Goal: Transaction & Acquisition: Purchase product/service

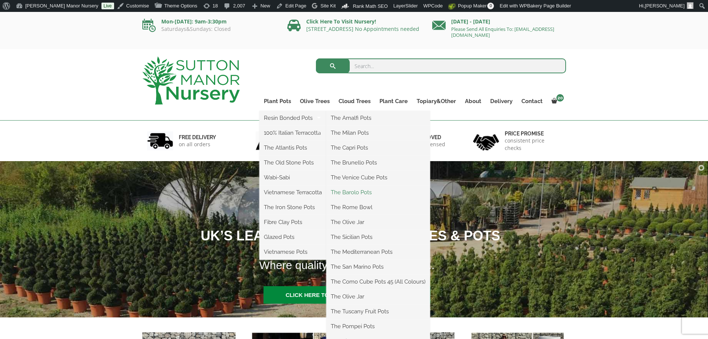
click at [352, 191] on link "The Barolo Pots" at bounding box center [378, 192] width 104 height 11
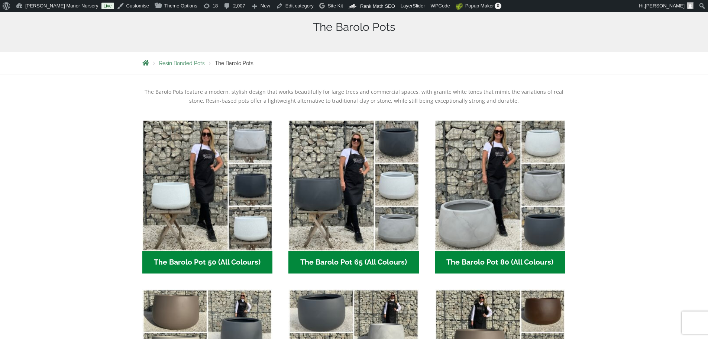
scroll to position [223, 0]
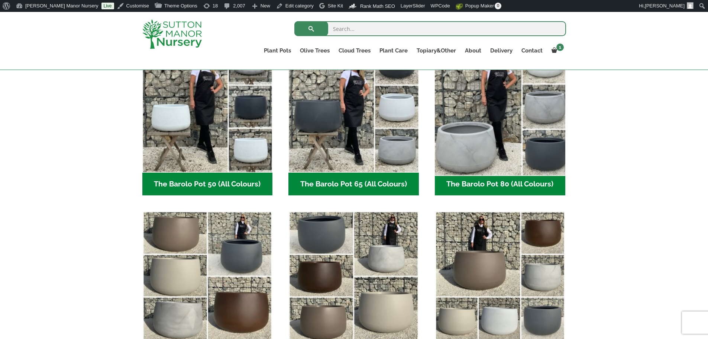
click at [478, 130] on img "Visit product category The Barolo Pot 80 (All Colours)" at bounding box center [500, 107] width 137 height 137
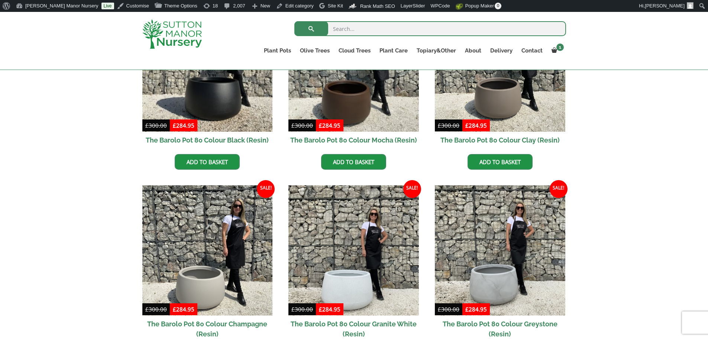
scroll to position [260, 0]
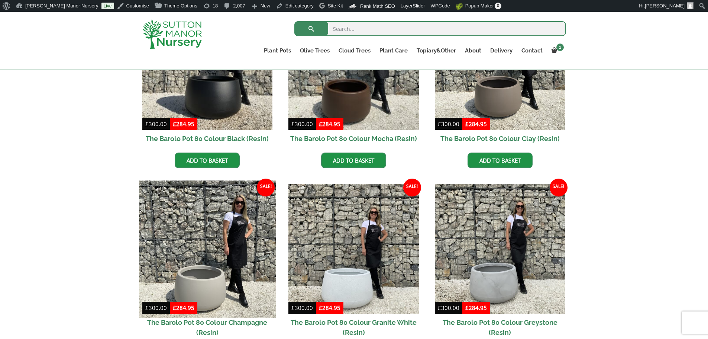
click at [228, 260] on img at bounding box center [207, 248] width 137 height 137
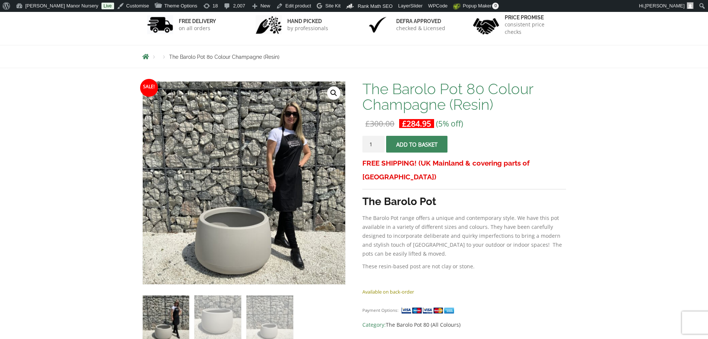
scroll to position [149, 0]
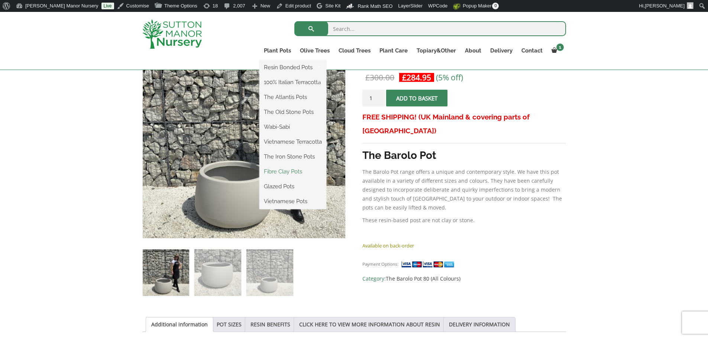
click at [283, 172] on link "Fibre Clay Pots" at bounding box center [292, 171] width 67 height 11
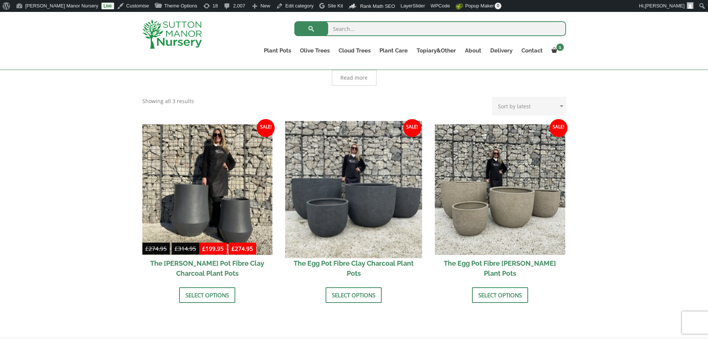
click at [355, 213] on img at bounding box center [353, 189] width 137 height 137
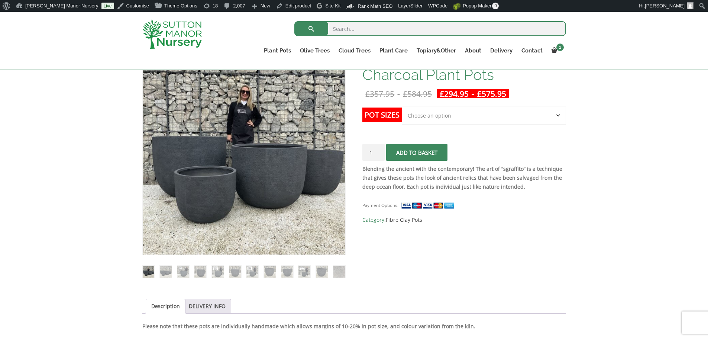
scroll to position [74, 0]
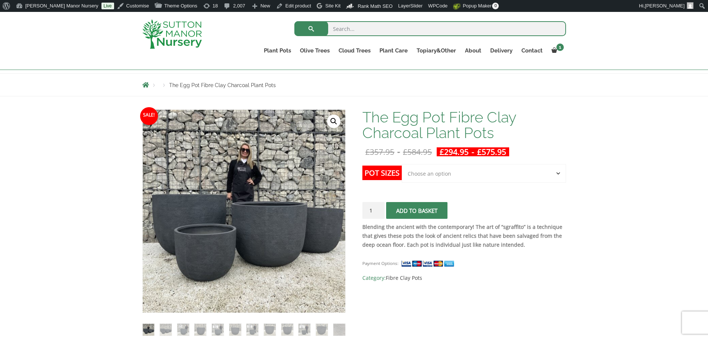
click at [443, 180] on select "Choose an option Click here to buy the 5th To Largest Pot In The Picture Click …" at bounding box center [484, 173] width 164 height 19
click at [402, 164] on select "Choose an option Click here to buy the 5th To Largest Pot In The Picture Click …" at bounding box center [484, 173] width 164 height 19
select select "Click here to buy the 3rd To Largest Pot In The Picture"
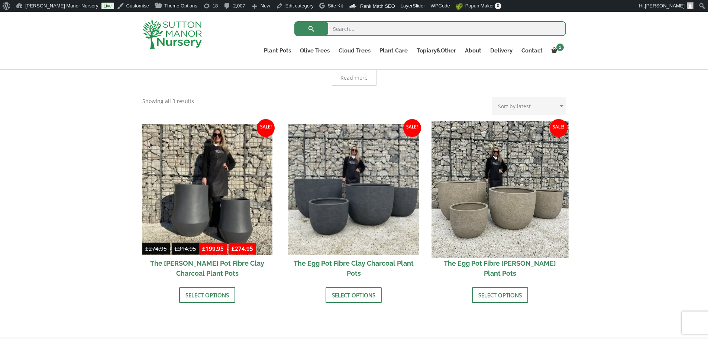
click at [506, 195] on img at bounding box center [500, 189] width 137 height 137
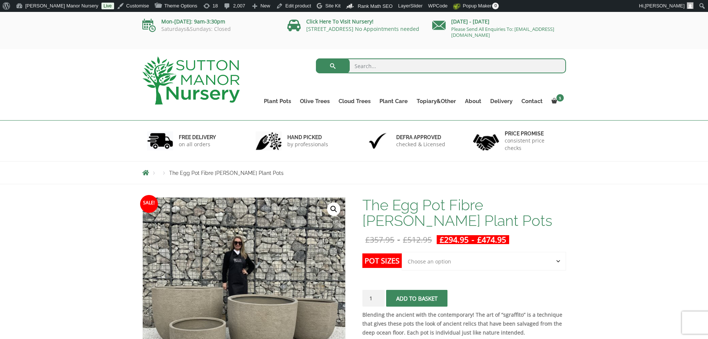
click at [465, 262] on select "Choose an option Click here to buy the 5th To Largest Pot In The Picture Click …" at bounding box center [484, 261] width 164 height 19
select select "Click here to buy the 2nd To Largest Pot In The Picture"
click at [402, 252] on select "Choose an option Click here to buy the 5th To Largest Pot In The Picture Click …" at bounding box center [484, 261] width 164 height 19
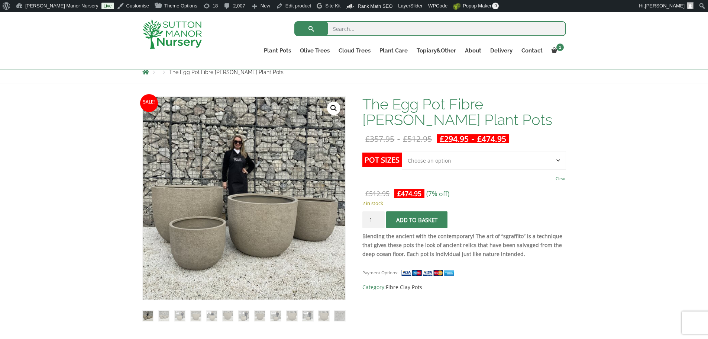
scroll to position [37, 0]
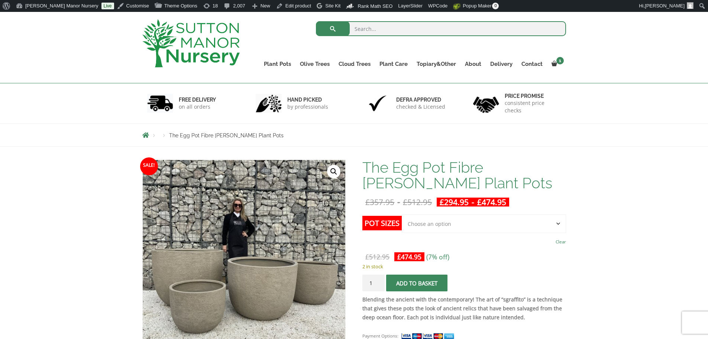
click at [475, 222] on select "Choose an option Click here to buy the 5th To Largest Pot In The Picture Click …" at bounding box center [484, 223] width 164 height 19
click at [187, 52] on img at bounding box center [190, 43] width 97 height 48
